Goal: Transaction & Acquisition: Purchase product/service

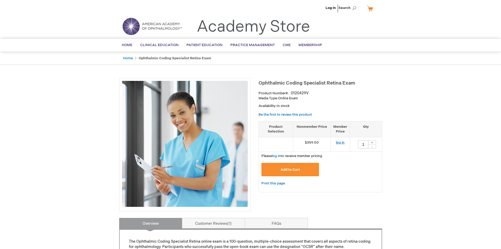
click at [339, 143] on link "log in" at bounding box center [340, 142] width 9 height 4
click at [311, 47] on span "Membership" at bounding box center [311, 45] width 24 height 4
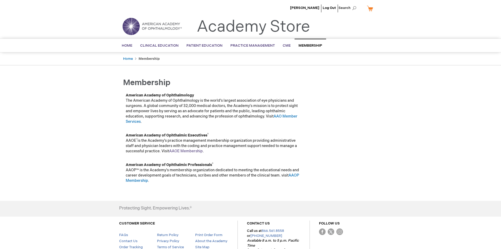
click at [195, 151] on link "AAOE Membership" at bounding box center [186, 151] width 34 height 4
